Goal: Information Seeking & Learning: Check status

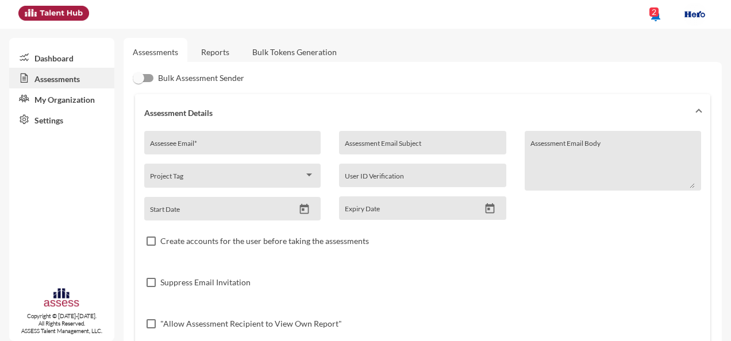
click at [217, 48] on link "Reports" at bounding box center [215, 52] width 47 height 28
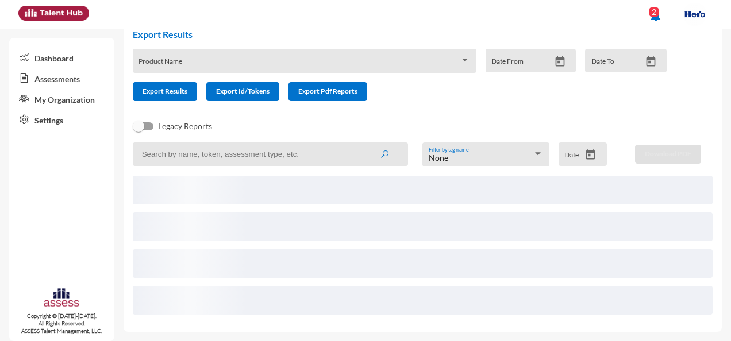
scroll to position [52, 0]
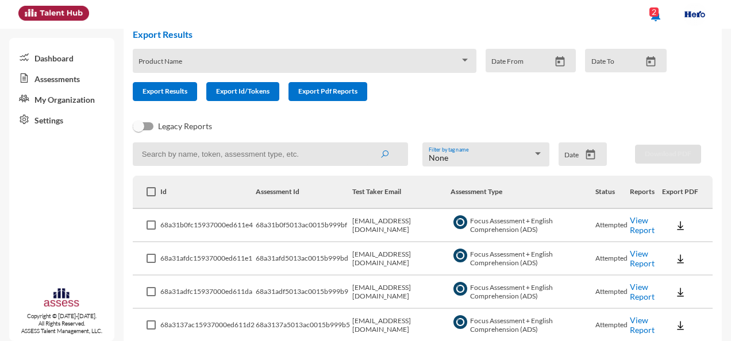
click at [634, 226] on link "View Report" at bounding box center [642, 225] width 25 height 20
click at [638, 253] on link "View Report" at bounding box center [642, 259] width 25 height 20
click at [641, 290] on link "View Report" at bounding box center [642, 292] width 25 height 20
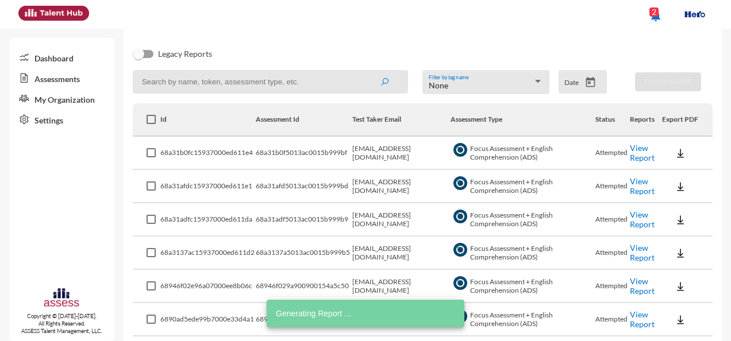
scroll to position [130, 0]
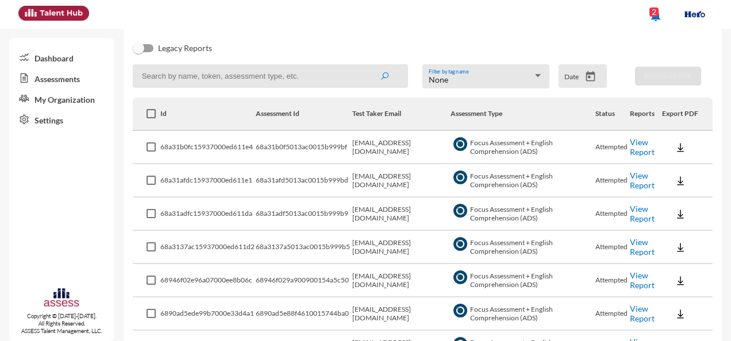
click at [639, 245] on link "View Report" at bounding box center [642, 247] width 25 height 20
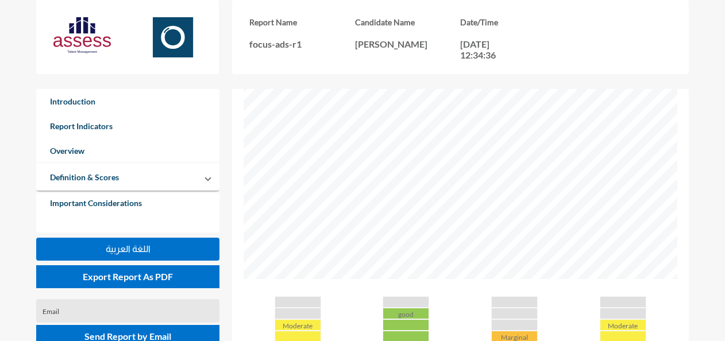
scroll to position [356, 0]
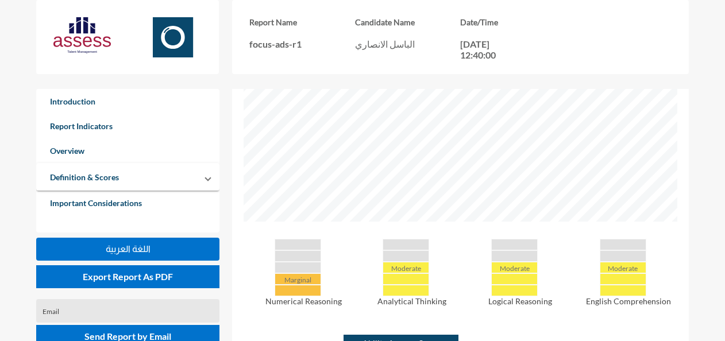
scroll to position [414, 0]
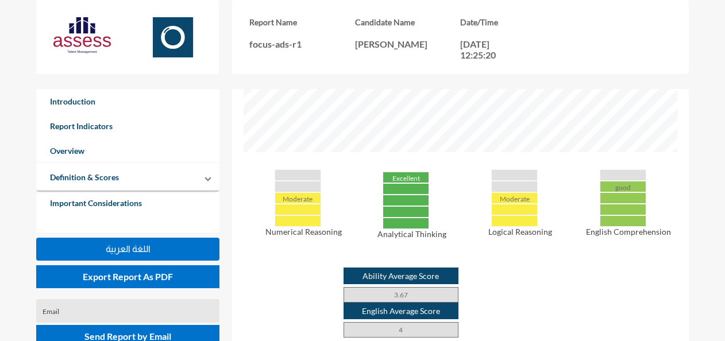
scroll to position [482, 0]
